Goal: Task Accomplishment & Management: Complete application form

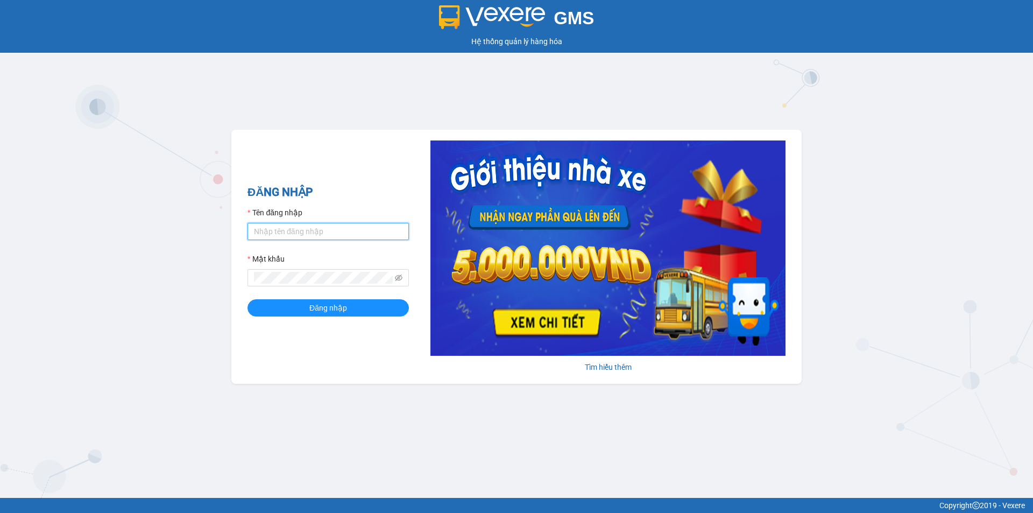
drag, startPoint x: 361, startPoint y: 230, endPoint x: 362, endPoint y: 238, distance: 7.5
click at [361, 230] on input "Tên đăng nhập" at bounding box center [327, 231] width 161 height 17
type input "huyen2td.ct"
click at [398, 275] on icon "eye-invisible" at bounding box center [399, 278] width 8 height 8
click at [247, 299] on button "Đăng nhập" at bounding box center [327, 307] width 161 height 17
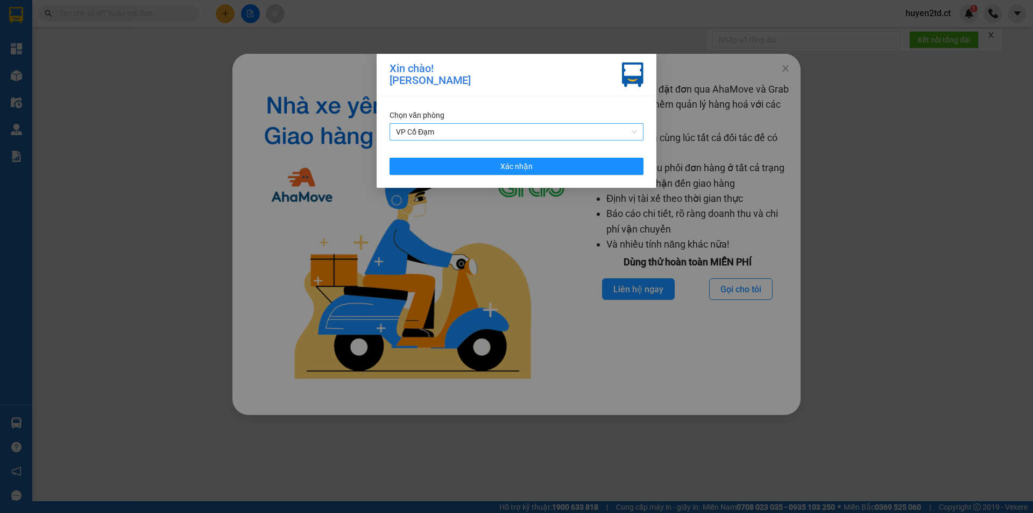
click at [467, 130] on span "VP Cổ Đạm" at bounding box center [516, 132] width 241 height 16
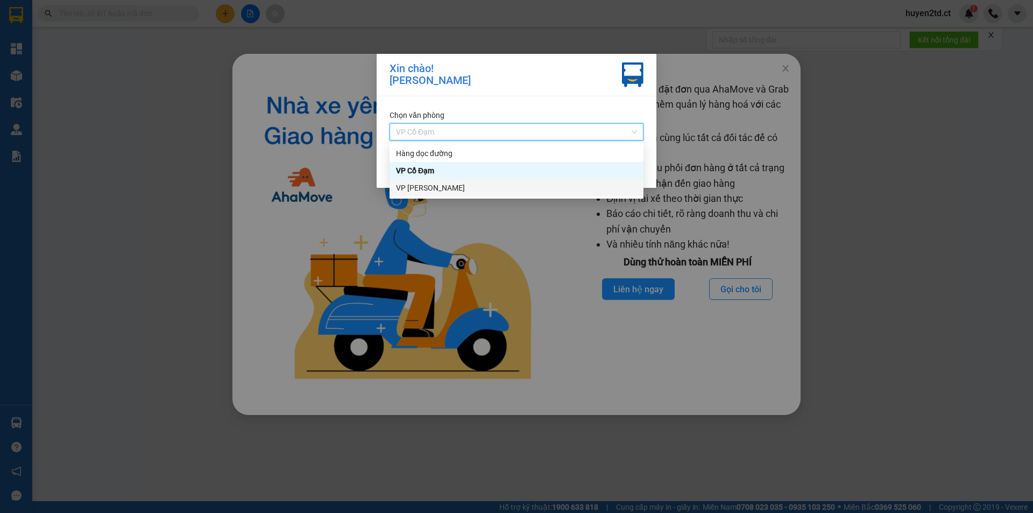
click at [467, 190] on div "VP [PERSON_NAME]" at bounding box center [516, 188] width 241 height 12
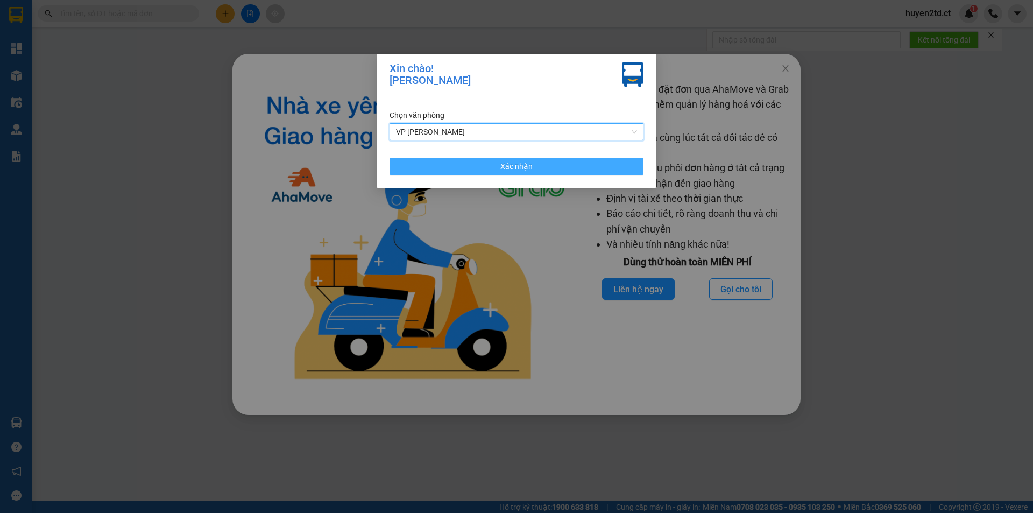
click at [506, 159] on button "Xác nhận" at bounding box center [516, 166] width 254 height 17
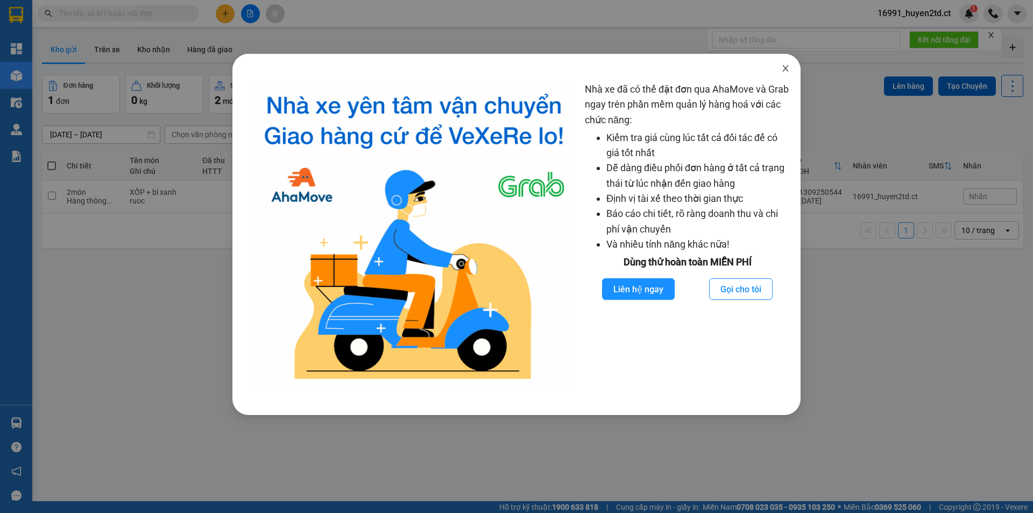
click at [781, 67] on icon "close" at bounding box center [785, 68] width 9 height 9
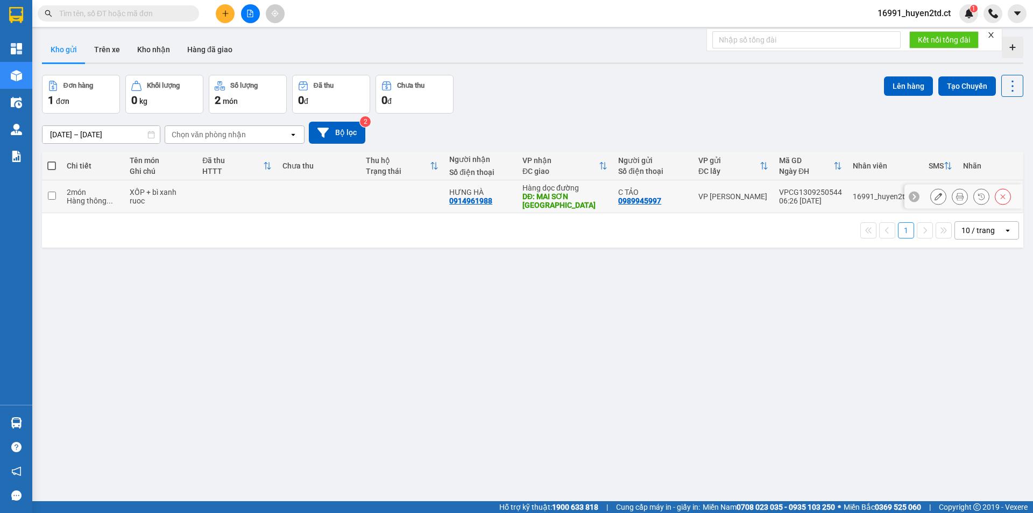
click at [49, 193] on input "checkbox" at bounding box center [52, 195] width 8 height 8
checkbox input "true"
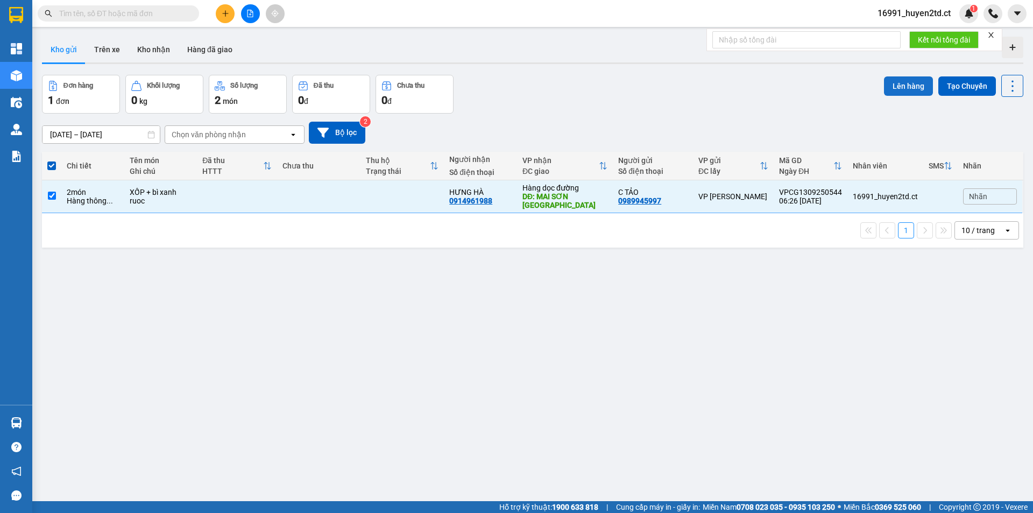
click at [898, 87] on button "Lên hàng" at bounding box center [908, 85] width 49 height 19
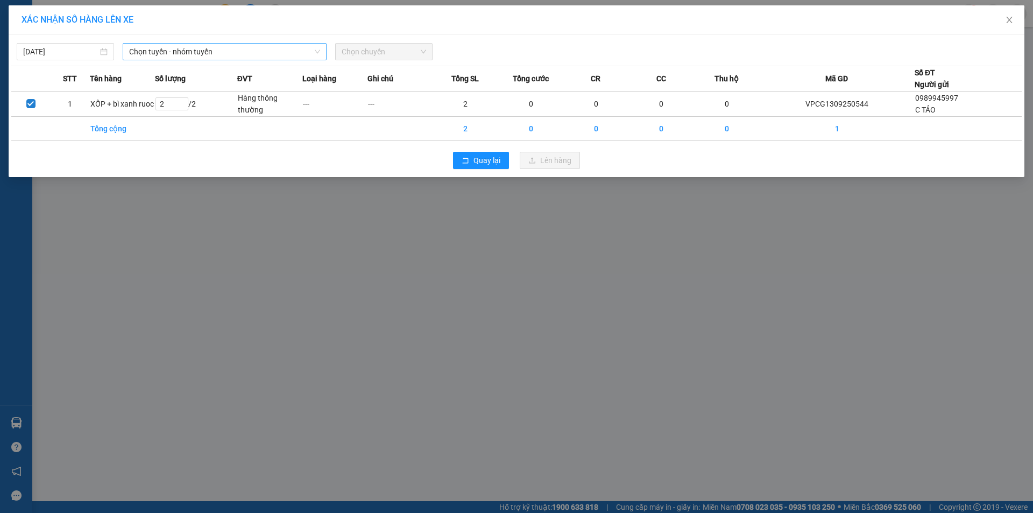
click at [262, 49] on span "Chọn tuyến - nhóm tuyến" at bounding box center [224, 52] width 191 height 16
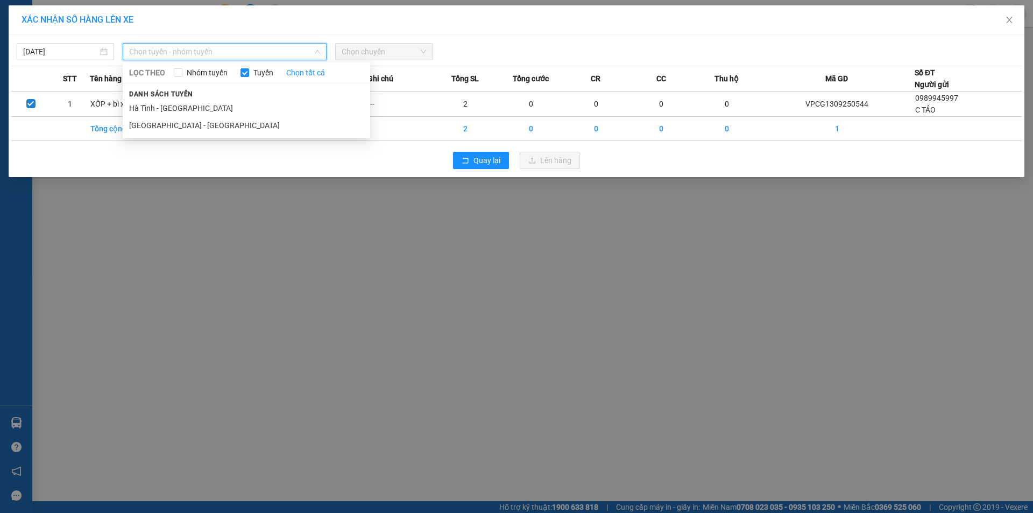
drag, startPoint x: 264, startPoint y: 109, endPoint x: 359, endPoint y: 65, distance: 104.9
click at [264, 109] on li "Hà Tĩnh - [GEOGRAPHIC_DATA]" at bounding box center [246, 107] width 247 height 17
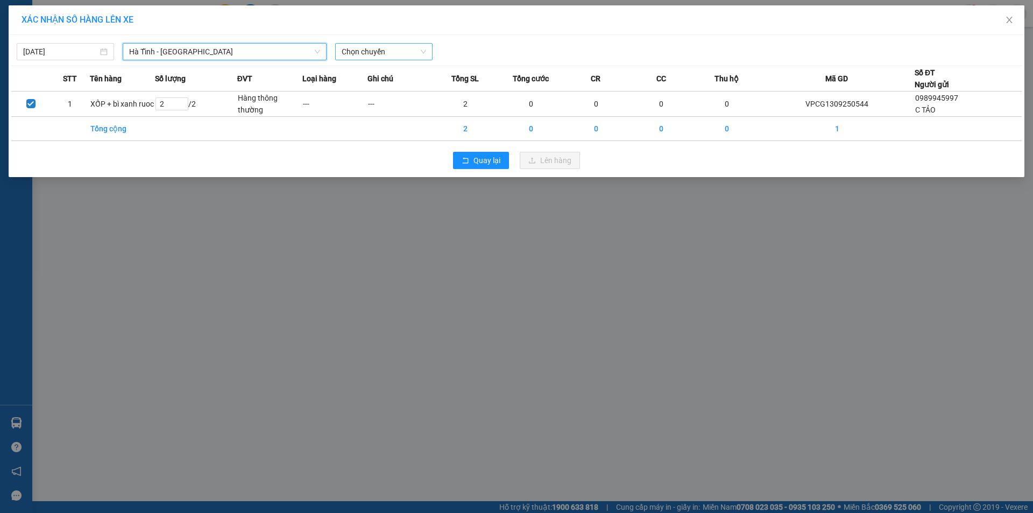
click at [390, 51] on span "Chọn chuyến" at bounding box center [384, 52] width 84 height 16
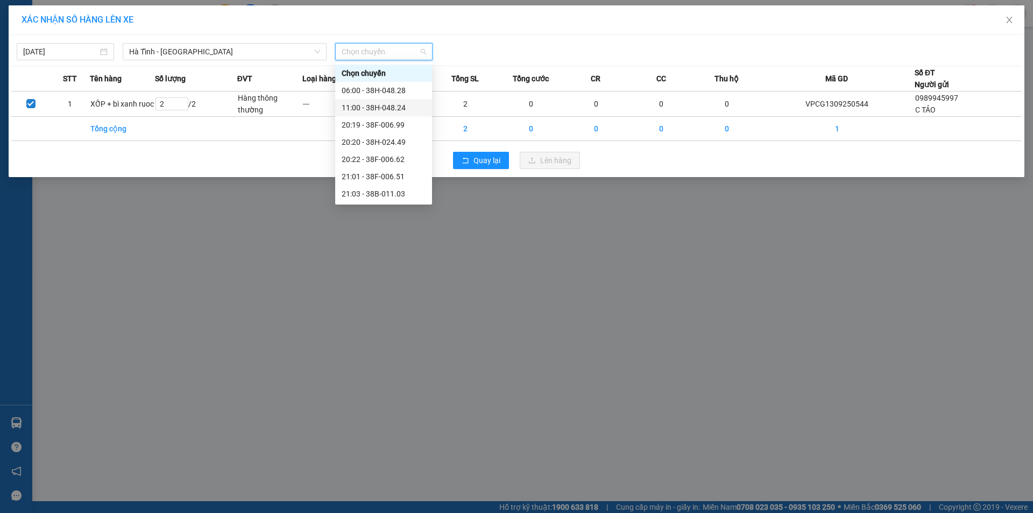
click at [399, 109] on div "11:00 - 38H-048.24" at bounding box center [384, 108] width 84 height 12
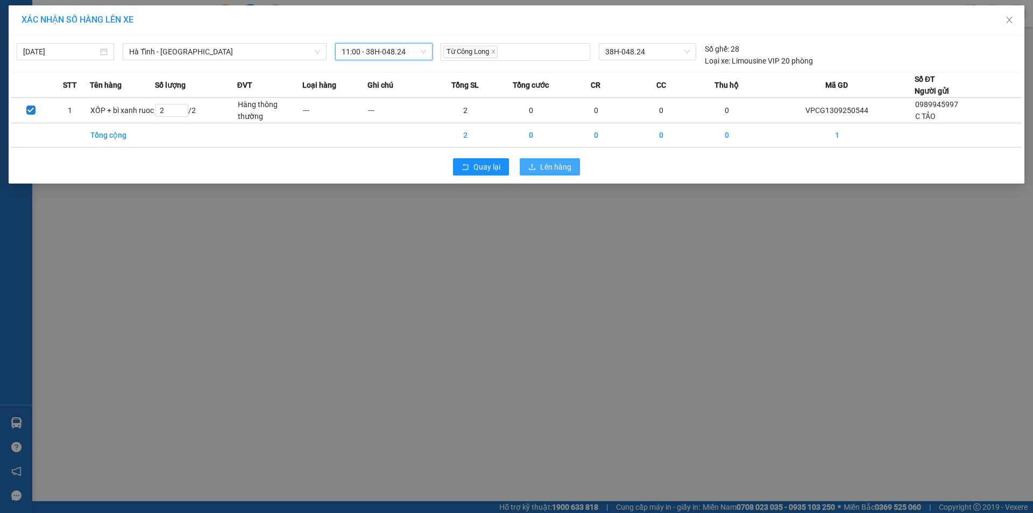
click at [536, 168] on button "Lên hàng" at bounding box center [550, 166] width 60 height 17
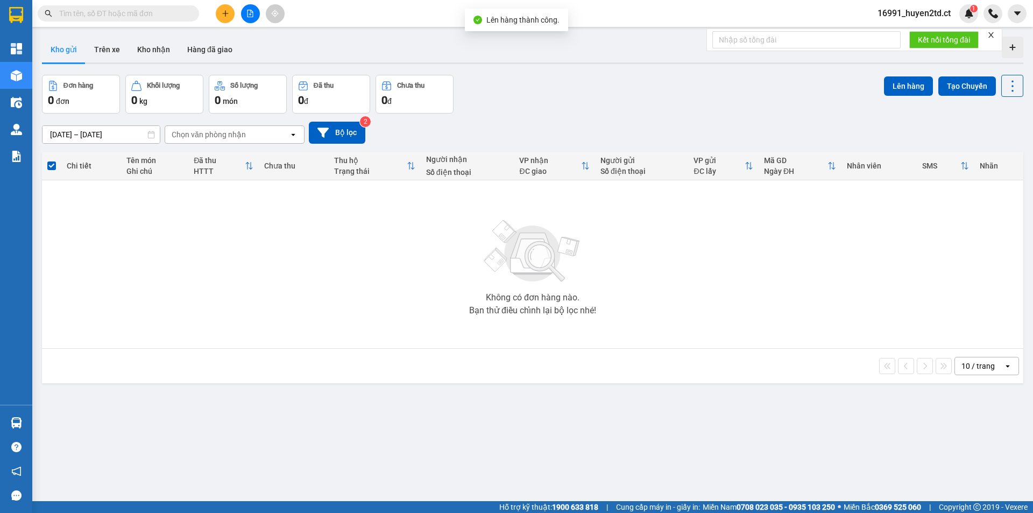
click at [170, 17] on input "text" at bounding box center [122, 14] width 127 height 12
click at [219, 8] on button at bounding box center [225, 13] width 19 height 19
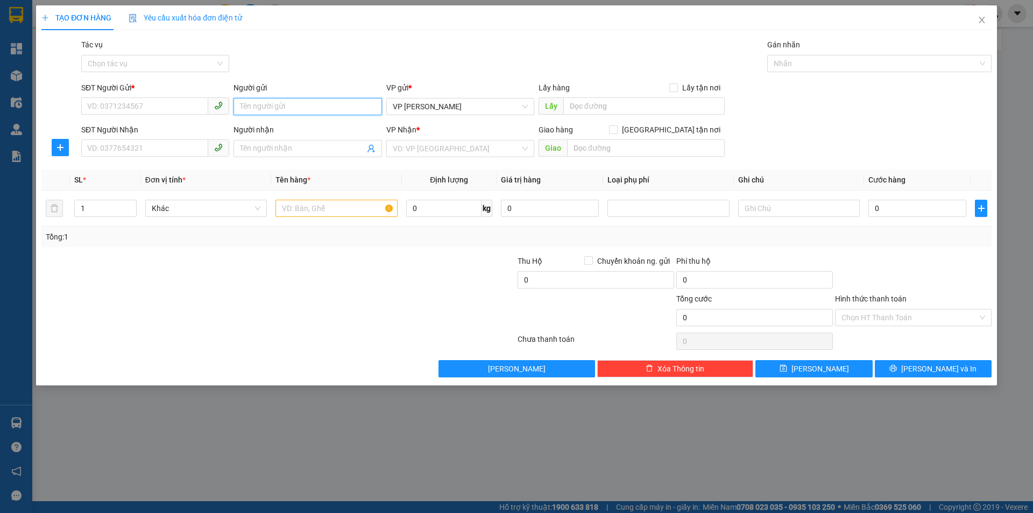
drag, startPoint x: 253, startPoint y: 105, endPoint x: 252, endPoint y: 99, distance: 5.5
click at [253, 104] on input "Người gửi" at bounding box center [307, 106] width 148 height 17
type input "c lưu"
click at [144, 105] on input "SĐT Người Gửi *" at bounding box center [144, 105] width 127 height 17
type input "0342600855"
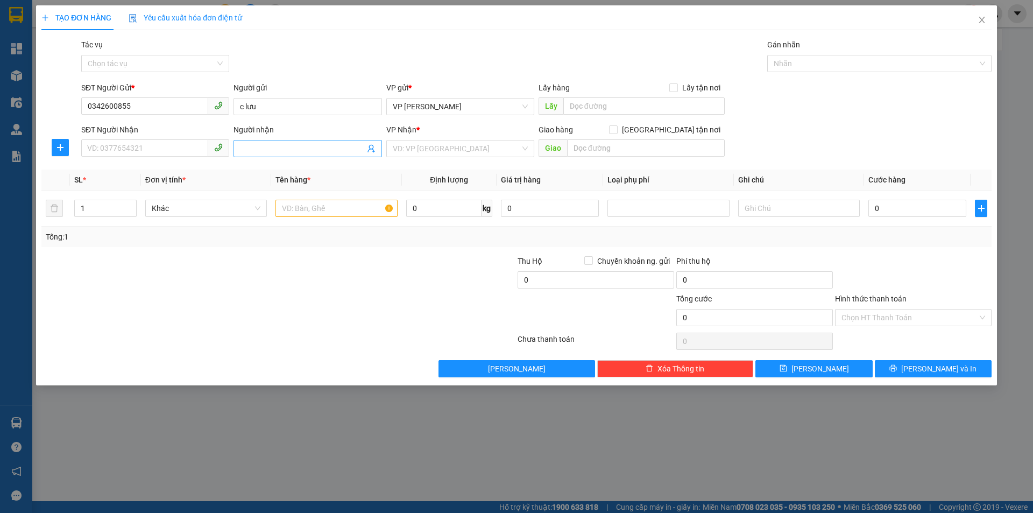
click at [253, 148] on input "Người nhận" at bounding box center [302, 149] width 124 height 12
click at [253, 147] on input "a vainh" at bounding box center [302, 149] width 124 height 12
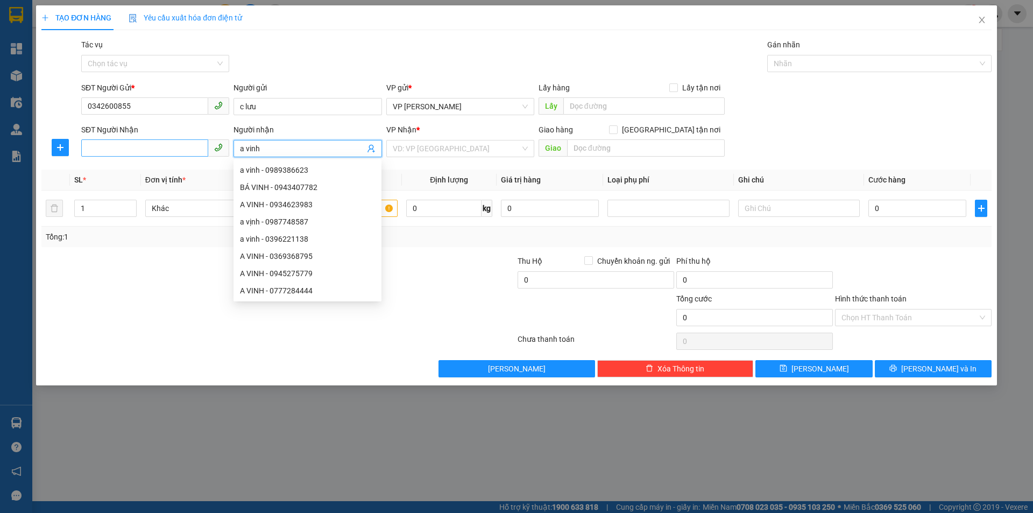
type input "a vinh"
click at [176, 148] on input "SĐT Người Nhận" at bounding box center [144, 147] width 127 height 17
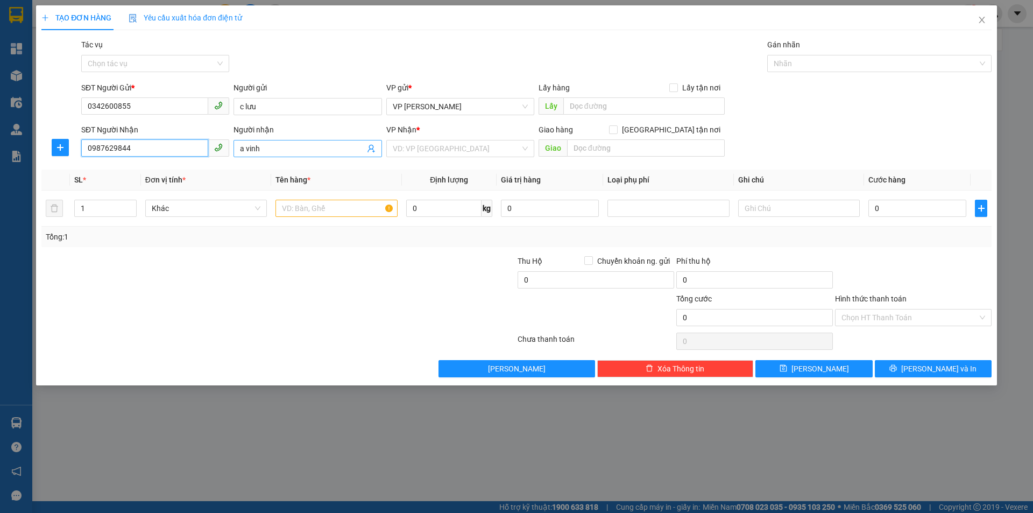
type input "0987629844"
click at [288, 152] on input "a vinh" at bounding box center [302, 149] width 124 height 12
type input "a vinh(0337546573)"
click at [435, 148] on input "search" at bounding box center [456, 148] width 127 height 16
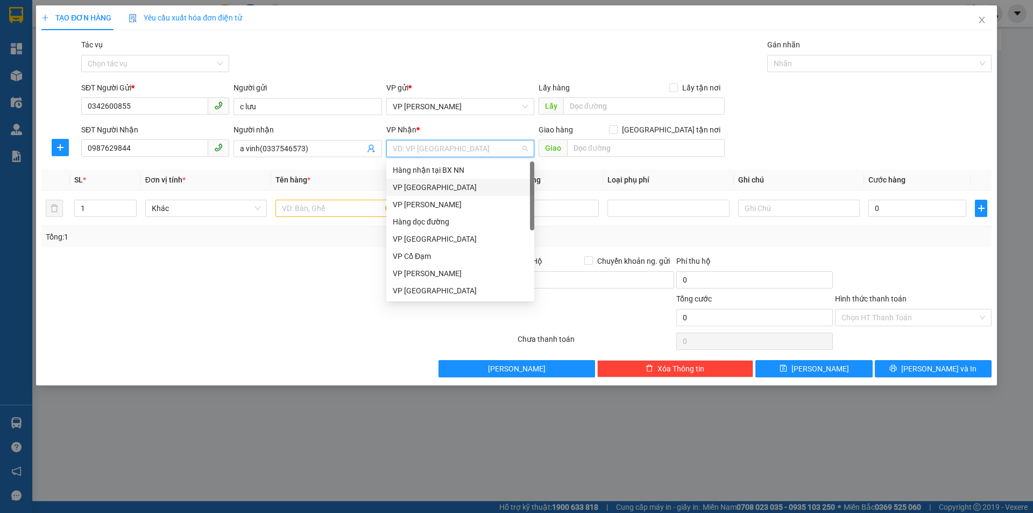
click at [440, 186] on div "VP [GEOGRAPHIC_DATA]" at bounding box center [460, 187] width 135 height 12
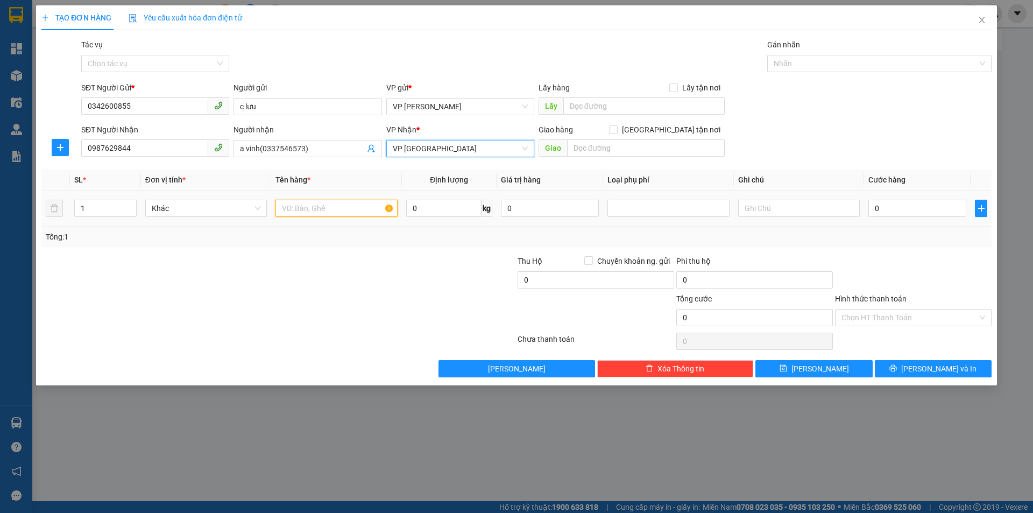
click at [343, 203] on input "text" at bounding box center [336, 208] width 122 height 17
type input "hộp giày"
click at [883, 205] on input "0" at bounding box center [917, 208] width 98 height 17
type input "3"
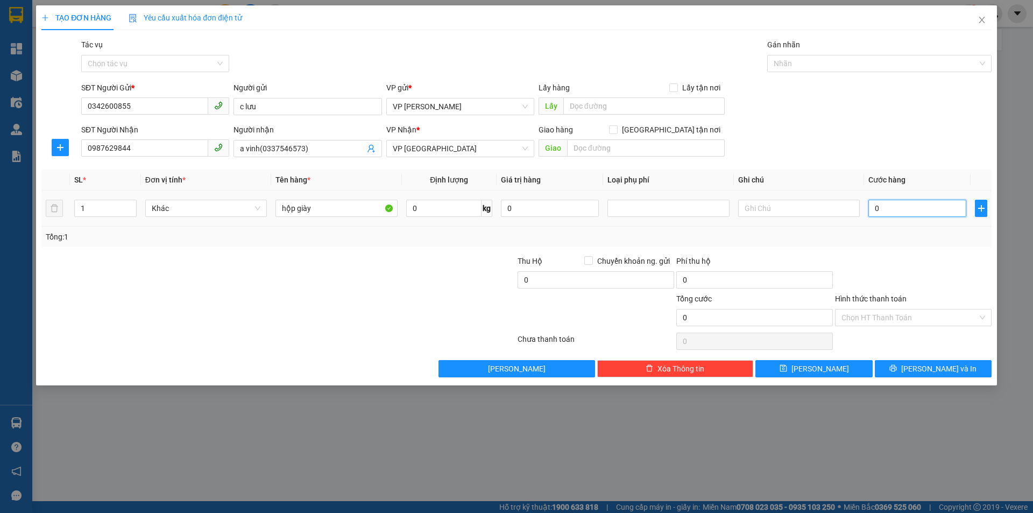
type input "3"
type input "30"
type input "30.000"
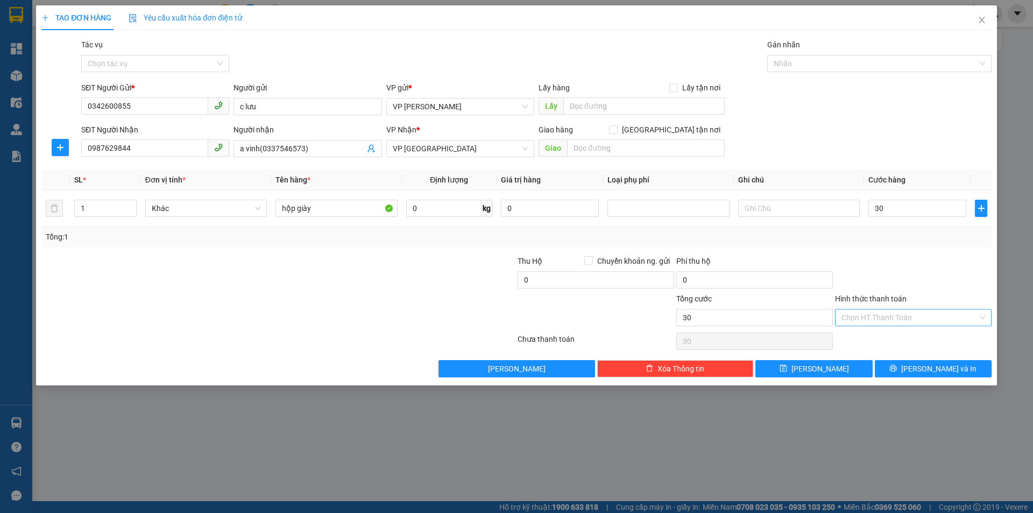
type input "30.000"
click at [885, 312] on input "Hình thức thanh toán" at bounding box center [909, 317] width 136 height 16
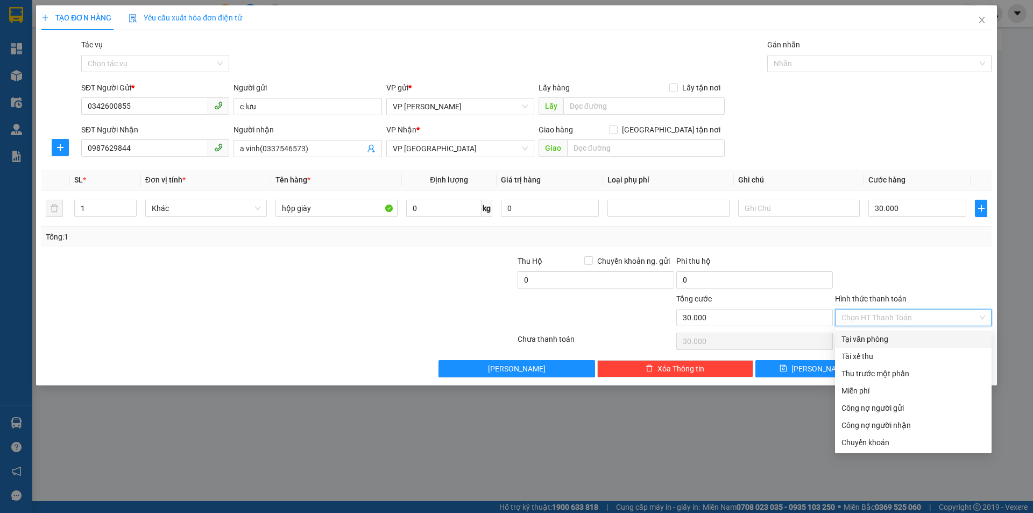
click at [900, 335] on div "Tại văn phòng" at bounding box center [913, 339] width 144 height 12
type input "0"
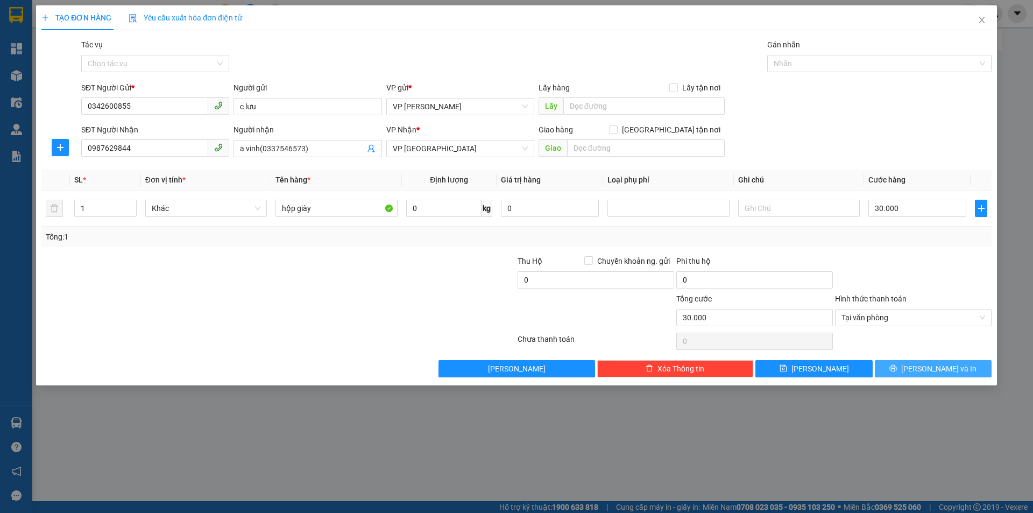
click at [897, 368] on icon "printer" at bounding box center [893, 368] width 8 height 8
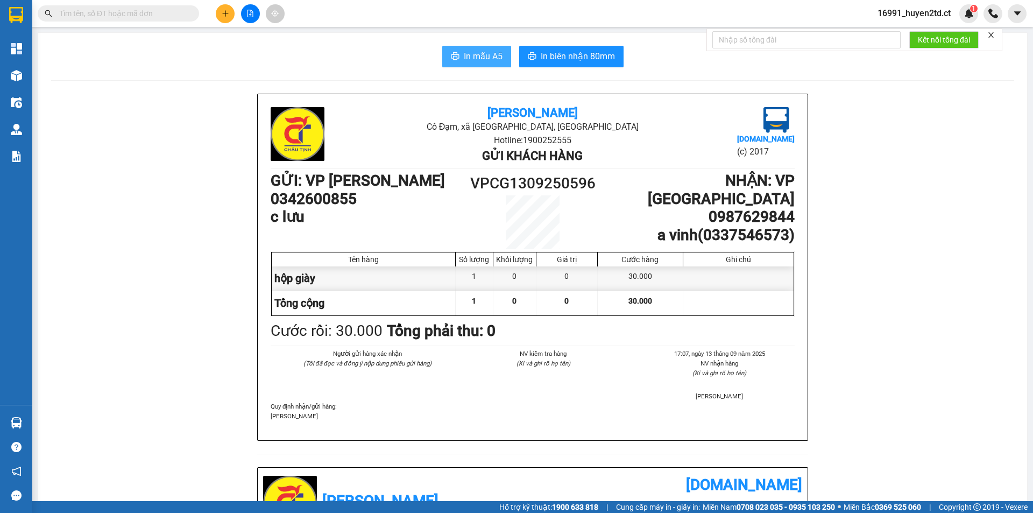
click at [491, 55] on span "In mẫu A5" at bounding box center [483, 55] width 39 height 13
